Goal: Information Seeking & Learning: Learn about a topic

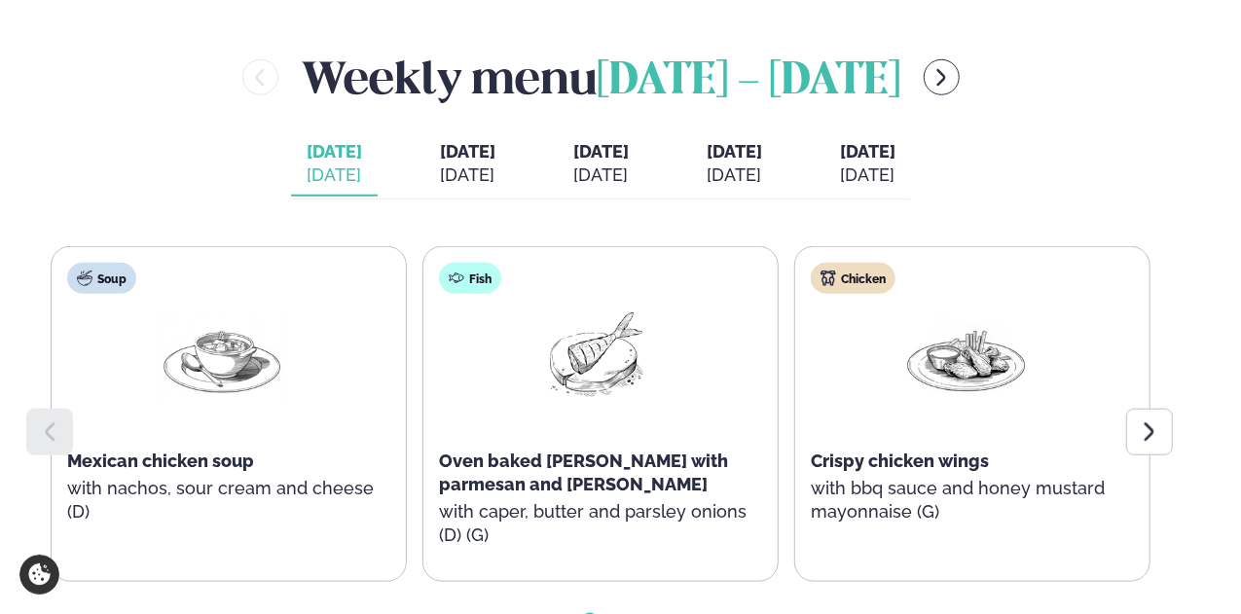
scroll to position [876, 0]
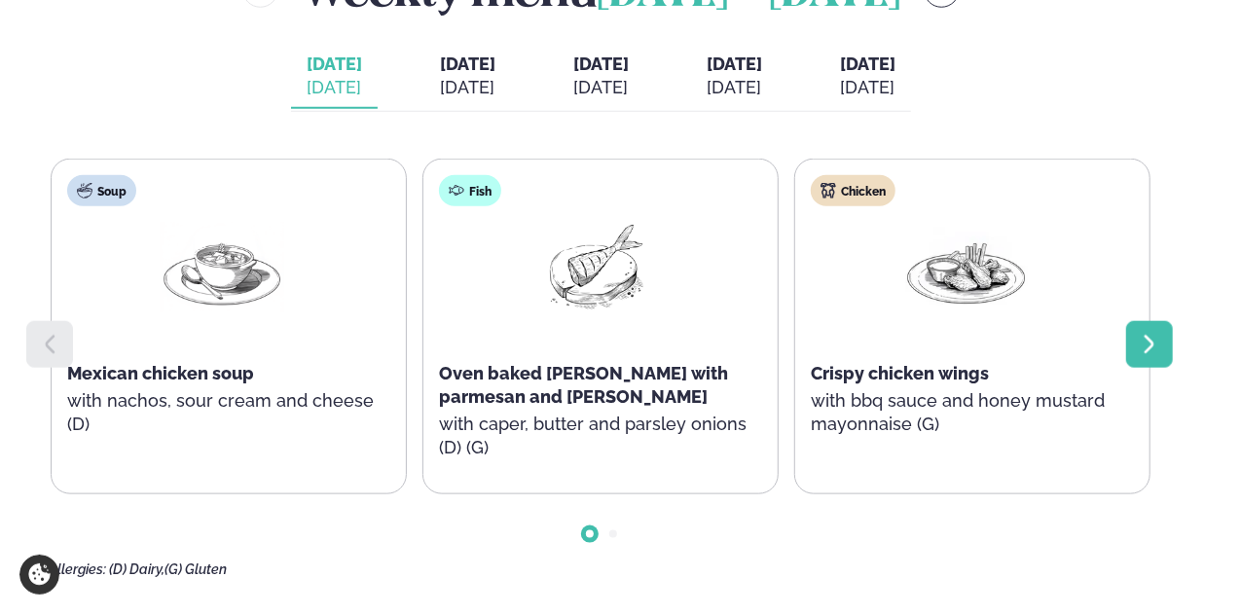
click at [1162, 355] on div at bounding box center [1149, 344] width 47 height 47
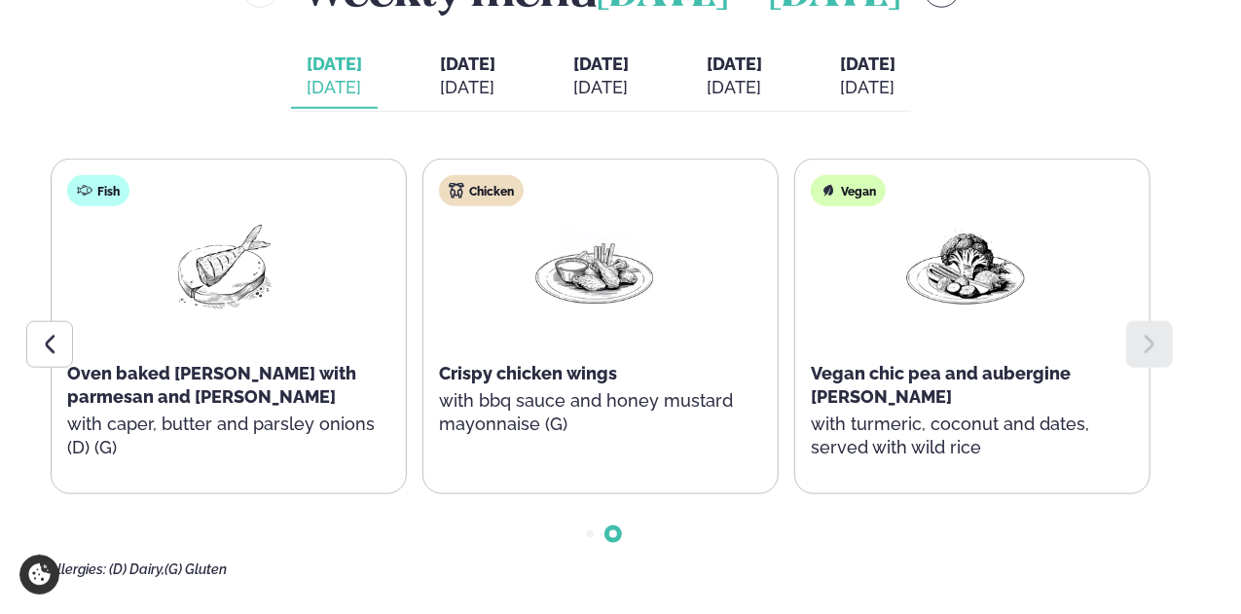
click at [440, 74] on span "[DATE]" at bounding box center [467, 64] width 55 height 20
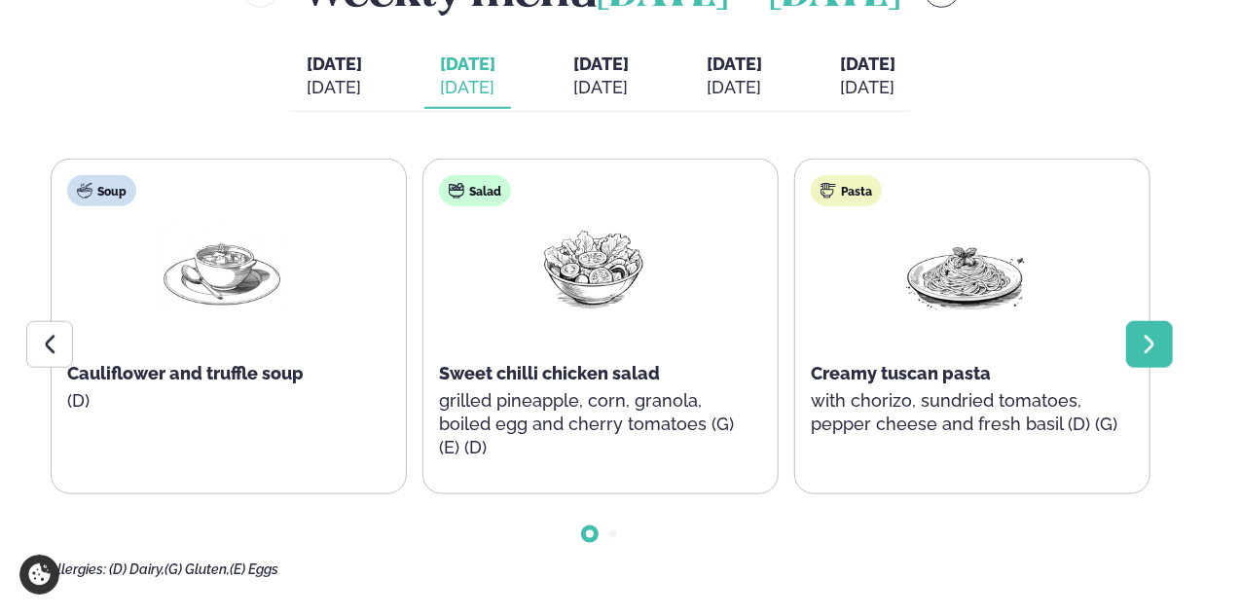
click at [1153, 346] on div at bounding box center [1149, 344] width 47 height 47
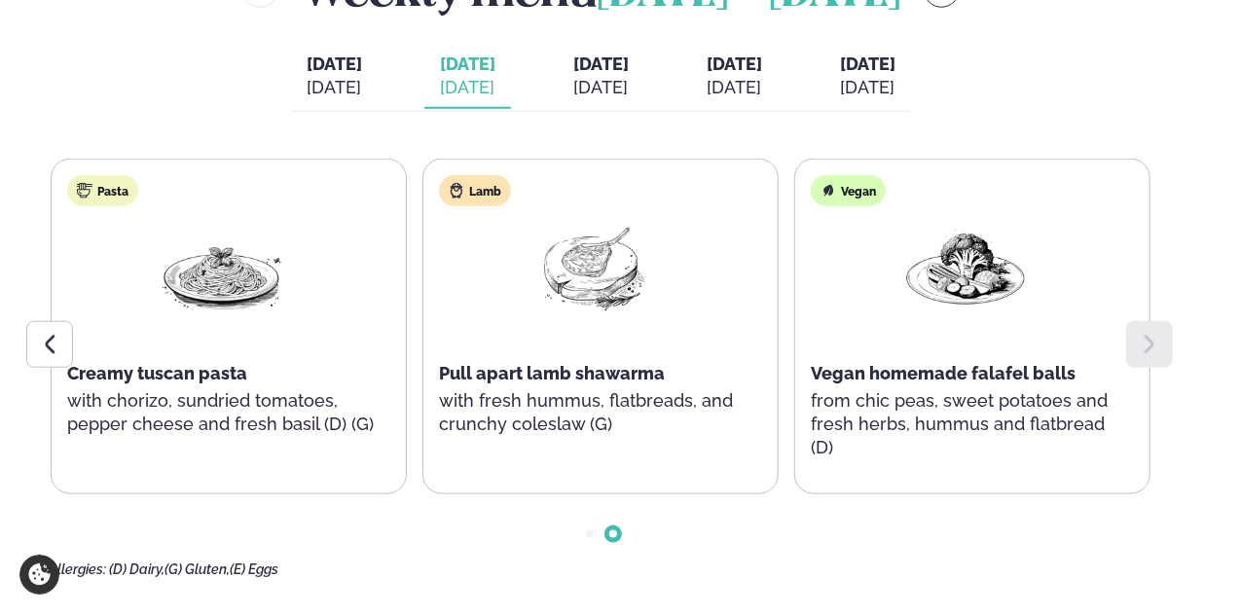
click at [586, 74] on span "[DATE]" at bounding box center [600, 64] width 55 height 20
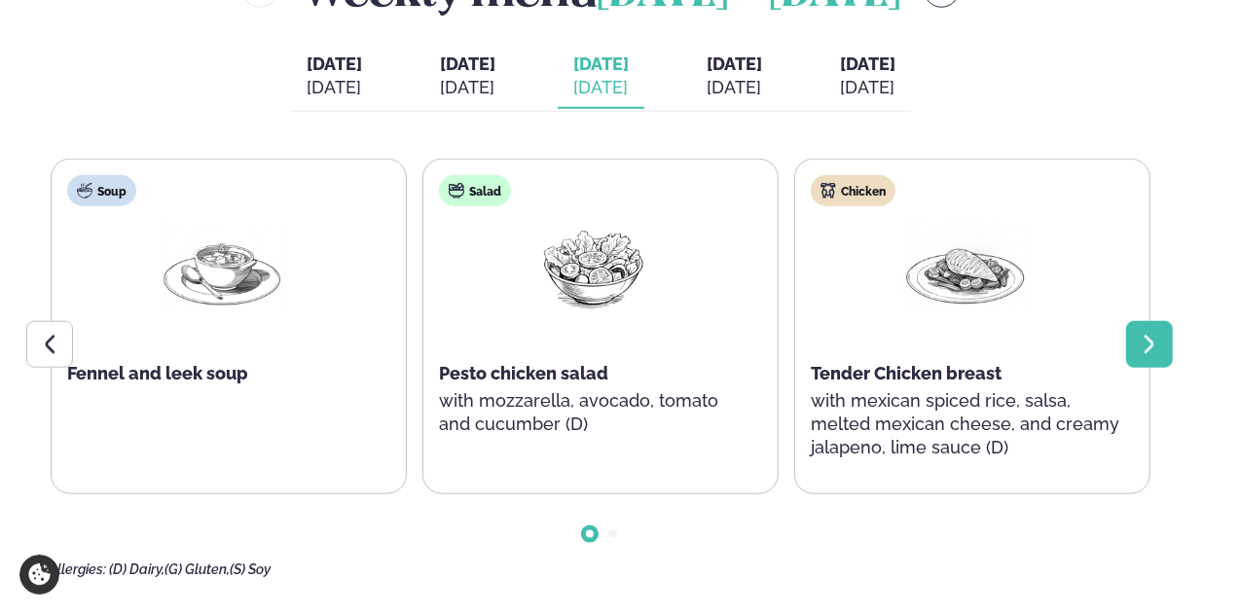
click at [1148, 356] on icon at bounding box center [1149, 344] width 23 height 23
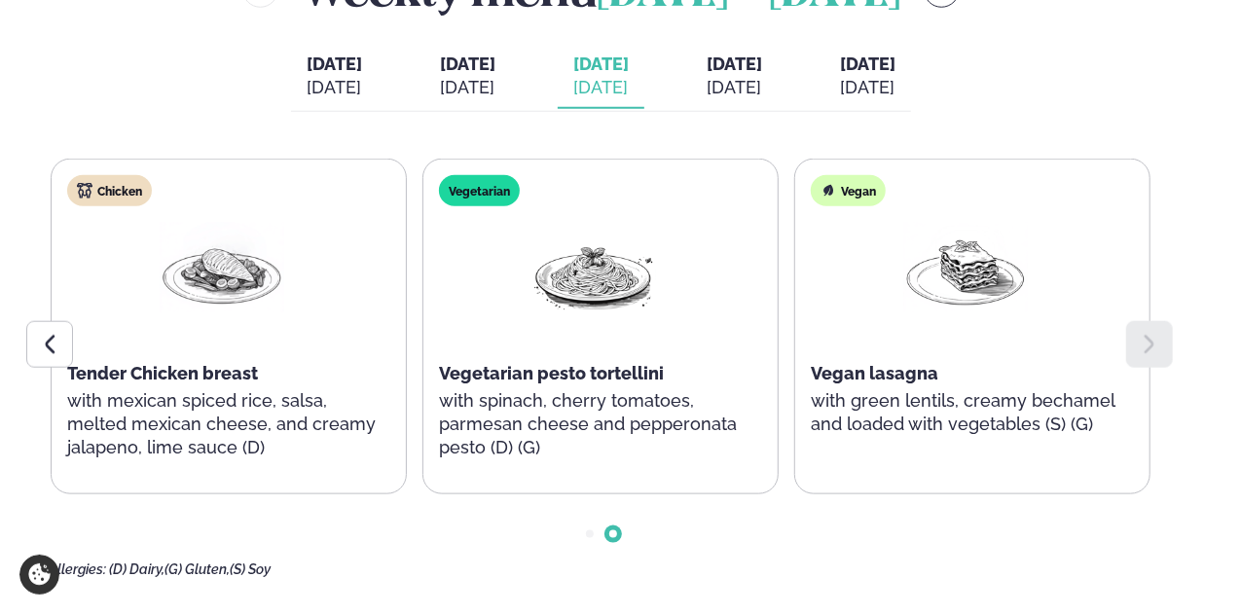
click at [746, 74] on span "[DATE]" at bounding box center [734, 64] width 55 height 20
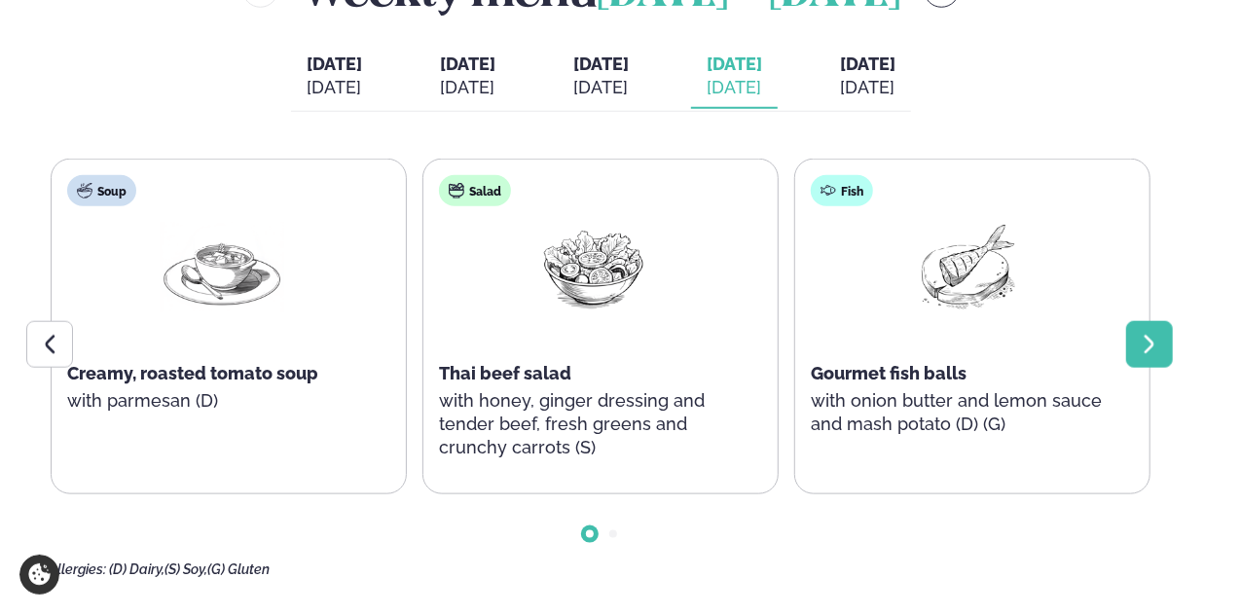
click at [1147, 349] on icon at bounding box center [1149, 344] width 23 height 23
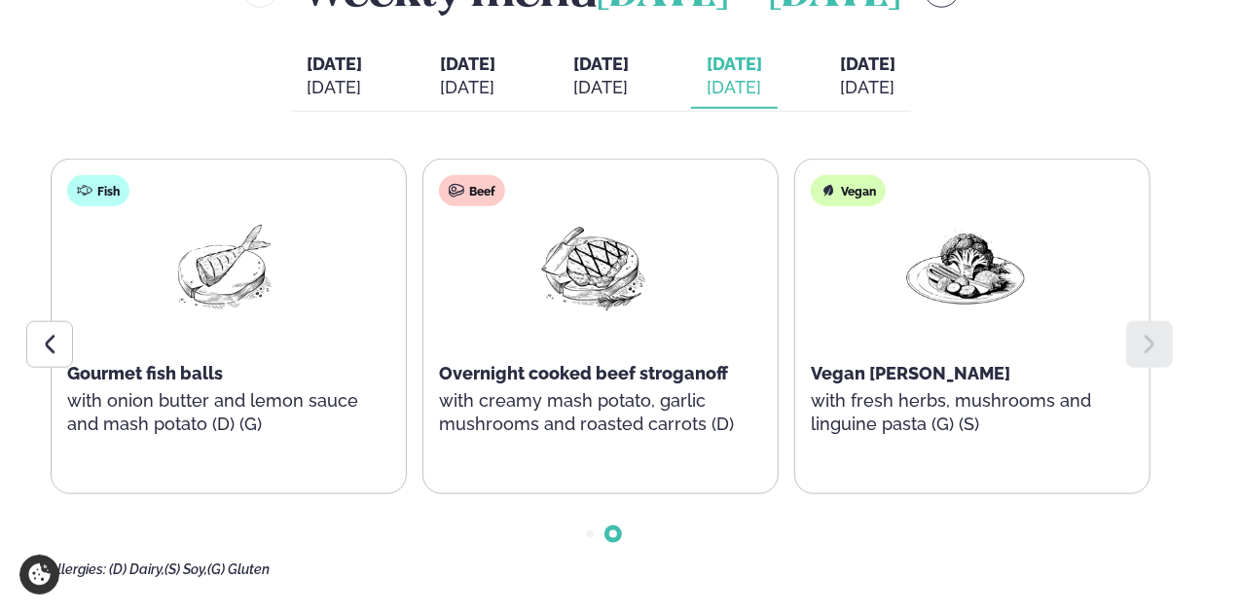
click at [896, 74] on span "[DATE]" at bounding box center [867, 64] width 55 height 20
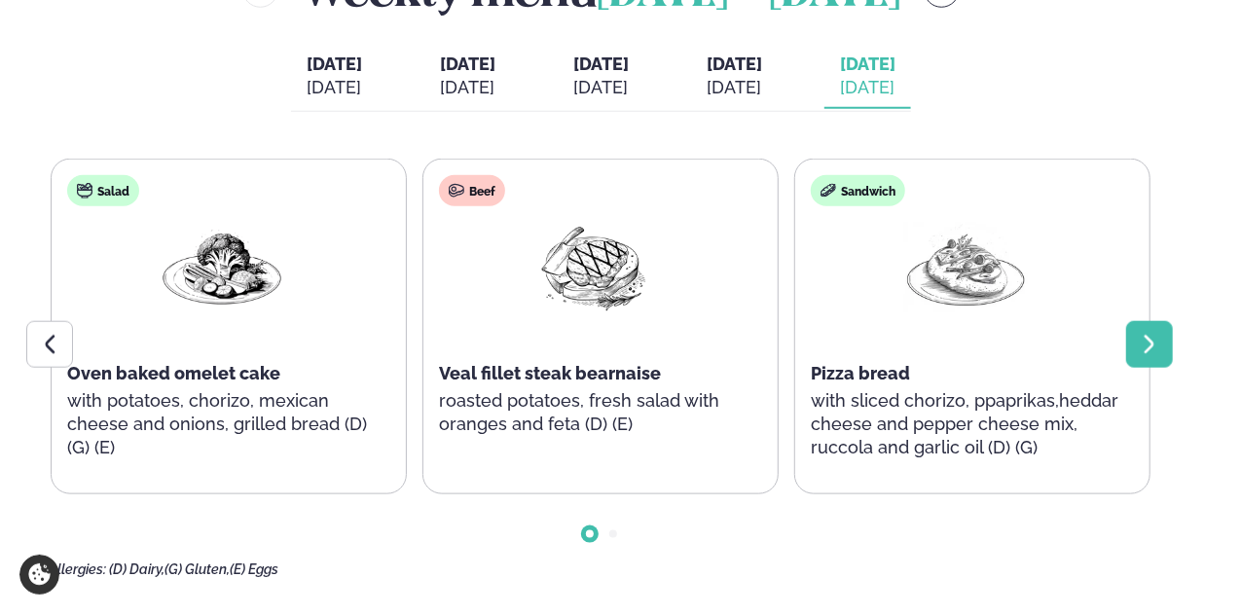
click at [1165, 368] on div at bounding box center [1149, 344] width 47 height 47
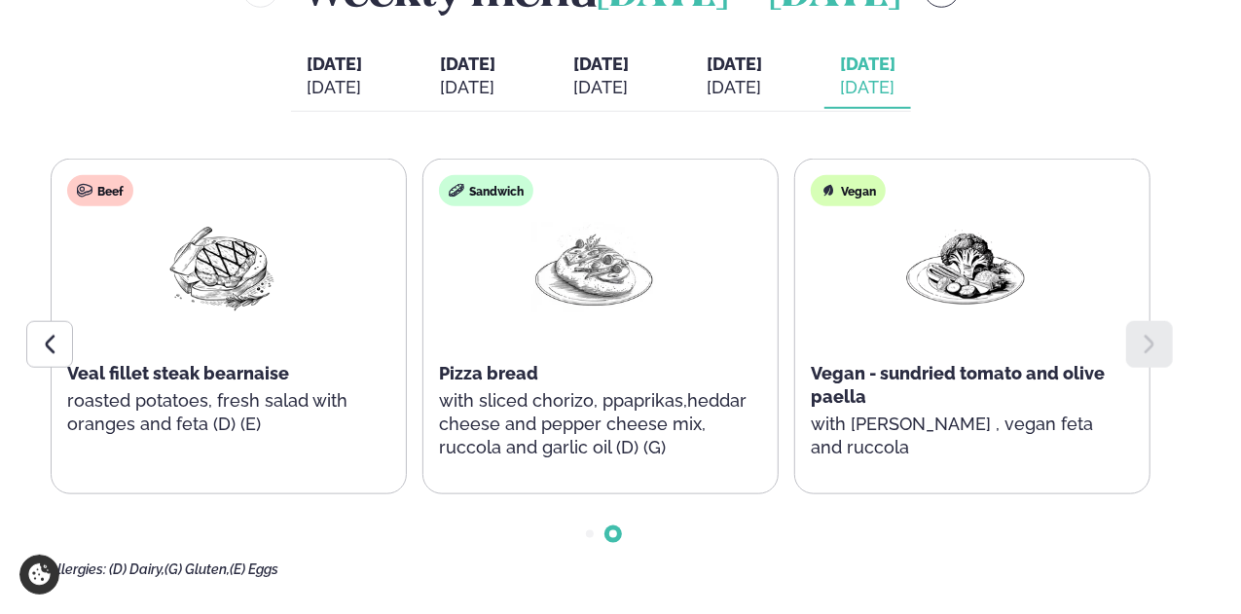
click at [1164, 366] on div at bounding box center [1149, 344] width 47 height 47
